Goal: Information Seeking & Learning: Find specific fact

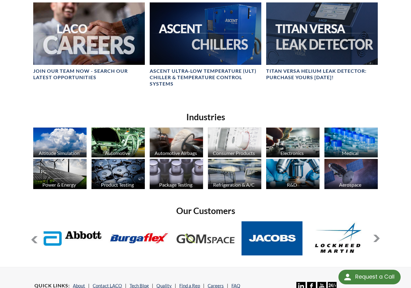
scroll to position [429, 0]
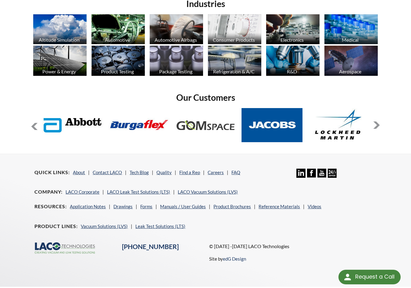
click at [377, 122] on button at bounding box center [375, 125] width 7 height 7
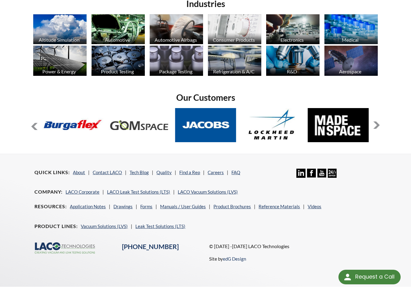
click at [377, 122] on button at bounding box center [375, 125] width 7 height 7
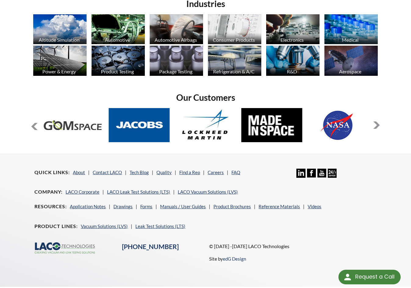
click at [377, 122] on button at bounding box center [375, 125] width 7 height 7
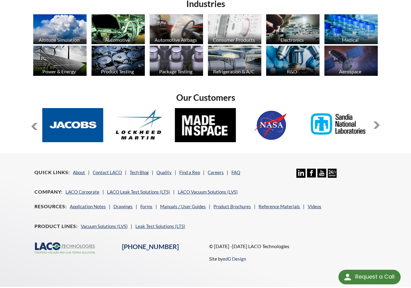
click at [377, 122] on button at bounding box center [375, 125] width 7 height 7
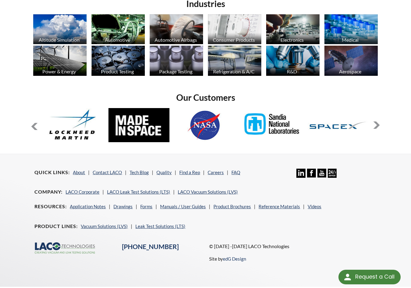
click at [377, 122] on button at bounding box center [375, 125] width 7 height 7
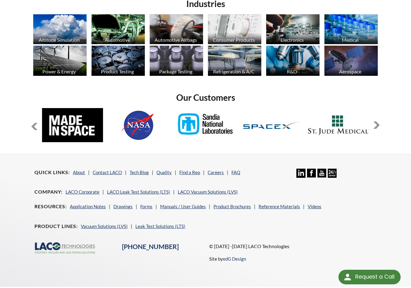
click at [377, 122] on button at bounding box center [375, 125] width 7 height 7
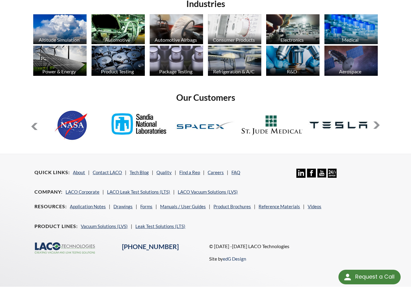
click at [377, 122] on button at bounding box center [375, 125] width 7 height 7
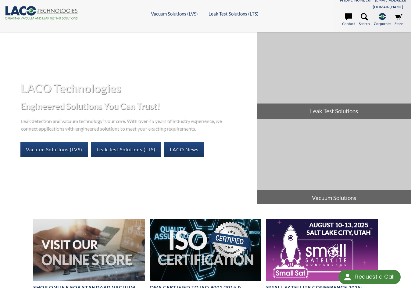
scroll to position [0, 0]
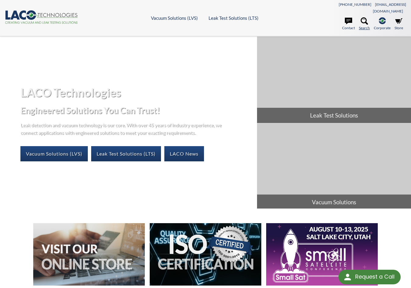
click at [362, 17] on icon at bounding box center [363, 20] width 7 height 7
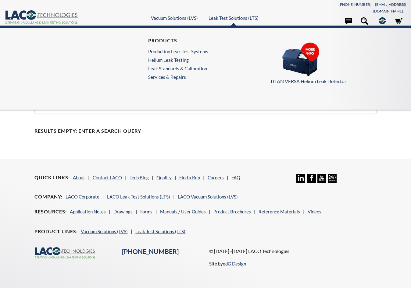
select select "Widget di traduzione della lingua"
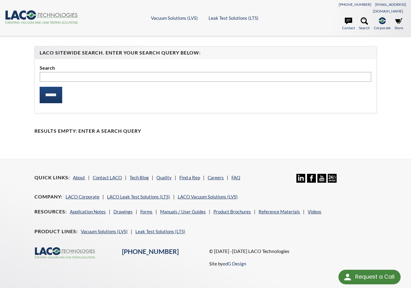
click at [130, 72] on input "text" at bounding box center [205, 77] width 331 height 10
type input "*****"
click at [40, 87] on input "******" at bounding box center [51, 95] width 23 height 16
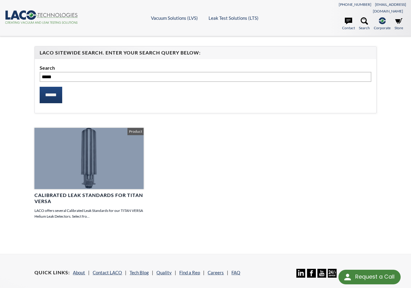
click at [87, 153] on div at bounding box center [88, 158] width 109 height 61
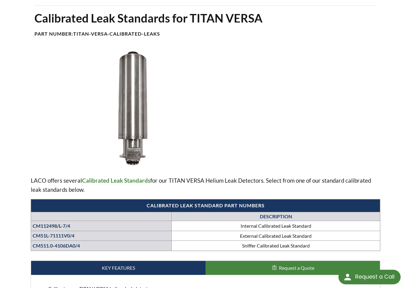
scroll to position [39, 0]
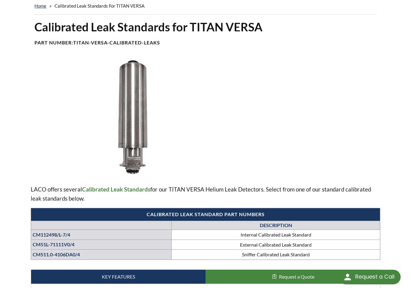
click at [270, 185] on p "LACO offers several Calibrated Leak Standards for our TITAN VERSA Helium Leak D…" at bounding box center [205, 194] width 349 height 18
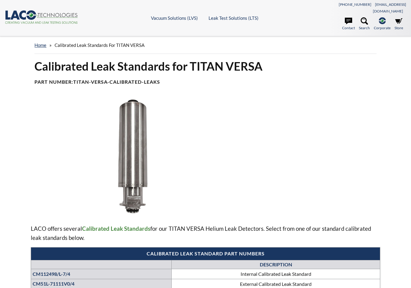
select select "Widget di traduzione della lingua"
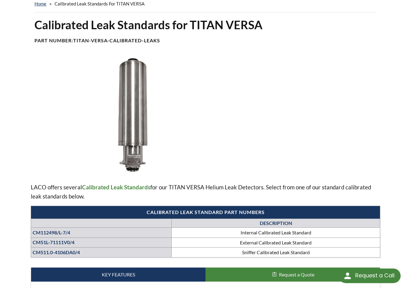
scroll to position [183, 0]
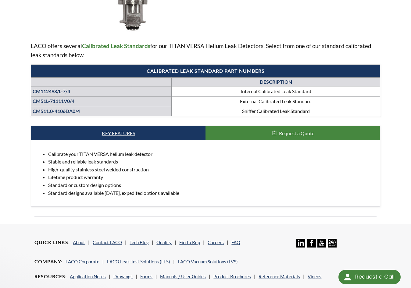
click at [115, 126] on link "Key Features" at bounding box center [118, 133] width 174 height 14
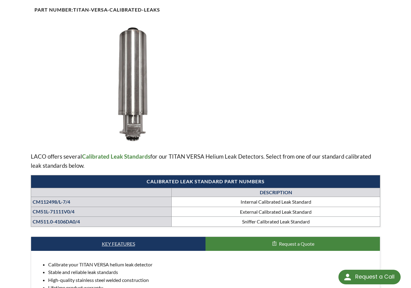
scroll to position [30, 0]
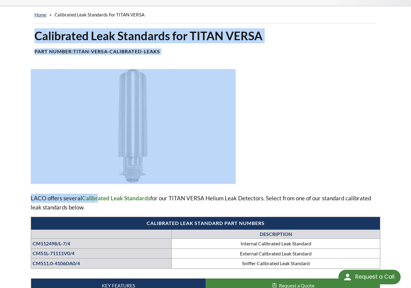
drag, startPoint x: 98, startPoint y: 194, endPoint x: 38, endPoint y: 25, distance: 180.0
click at [38, 28] on div "Calibrated Leak Standards for TITAN VERSA Part Number: TITAN-VERSA-Calibrated-L…" at bounding box center [205, 201] width 390 height 347
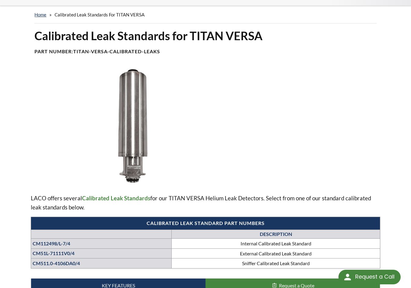
drag, startPoint x: 38, startPoint y: 25, endPoint x: 28, endPoint y: 28, distance: 10.7
click at [25, 30] on div "Calibrated Leak Standards for TITAN VERSA Part Number: TITAN-VERSA-Calibrated-L…" at bounding box center [205, 201] width 390 height 347
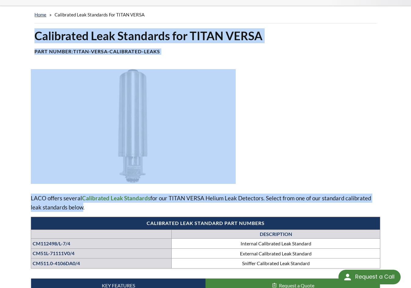
drag, startPoint x: 29, startPoint y: 26, endPoint x: 80, endPoint y: 200, distance: 181.2
click at [80, 200] on div "Calibrated Leak Standards for TITAN VERSA Part Number: TITAN-VERSA-Calibrated-L…" at bounding box center [205, 201] width 390 height 347
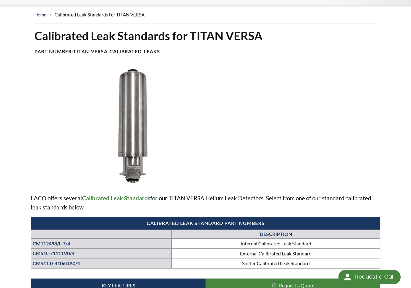
drag, startPoint x: 80, startPoint y: 200, endPoint x: 93, endPoint y: 202, distance: 13.2
click at [93, 202] on p "LACO offers several Calibrated Leak Standards for our TITAN VERSA Helium Leak D…" at bounding box center [205, 203] width 349 height 18
